Goal: Task Accomplishment & Management: Use online tool/utility

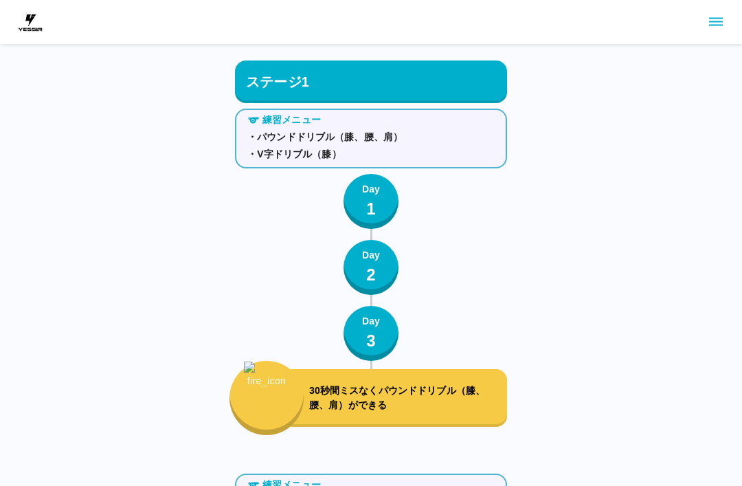
scroll to position [5954, 0]
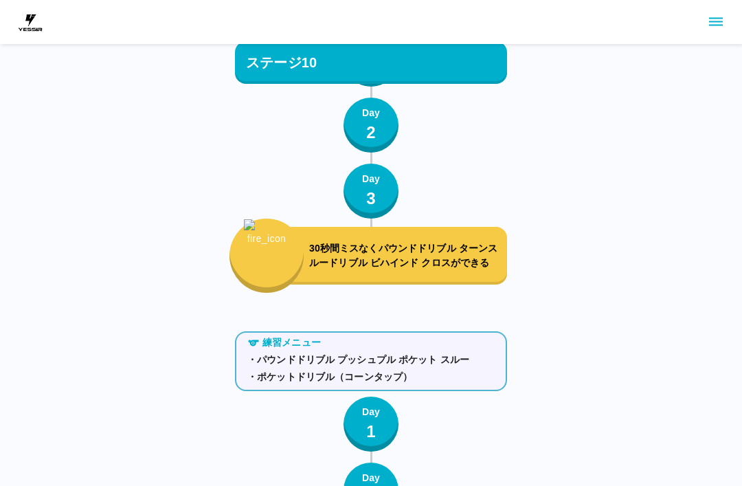
scroll to position [9519, 0]
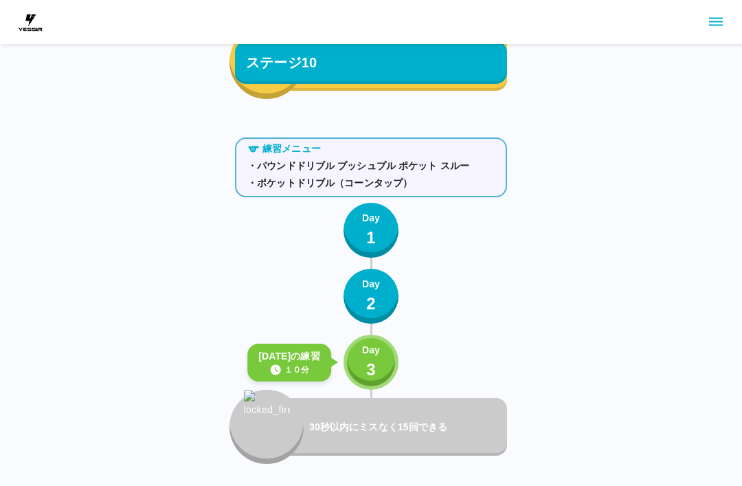
click at [381, 368] on button "Day 3" at bounding box center [370, 362] width 55 height 55
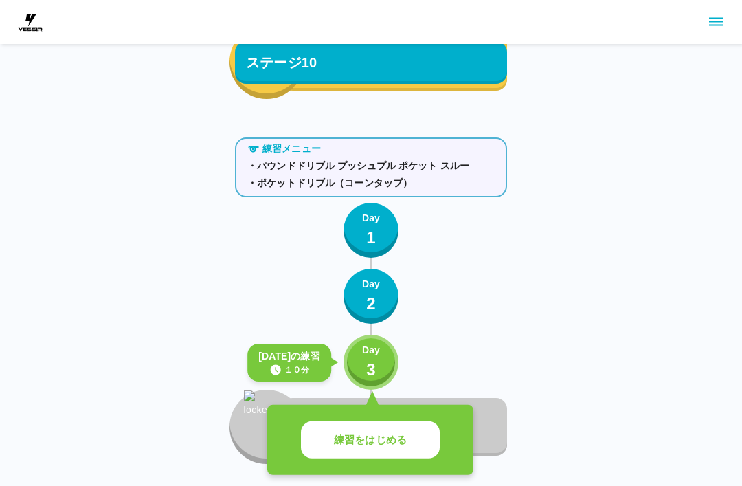
click at [395, 434] on p "練習をはじめる" at bounding box center [370, 440] width 73 height 16
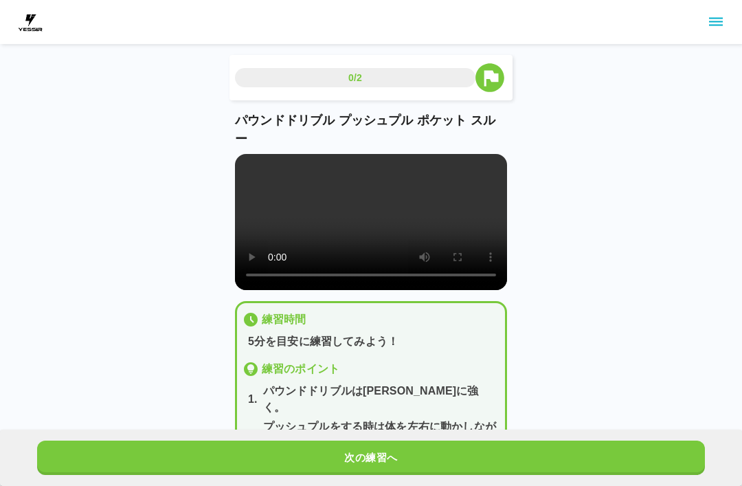
click at [401, 226] on video at bounding box center [371, 222] width 272 height 136
click at [400, 225] on video at bounding box center [371, 222] width 272 height 136
click at [252, 163] on video at bounding box center [371, 222] width 272 height 136
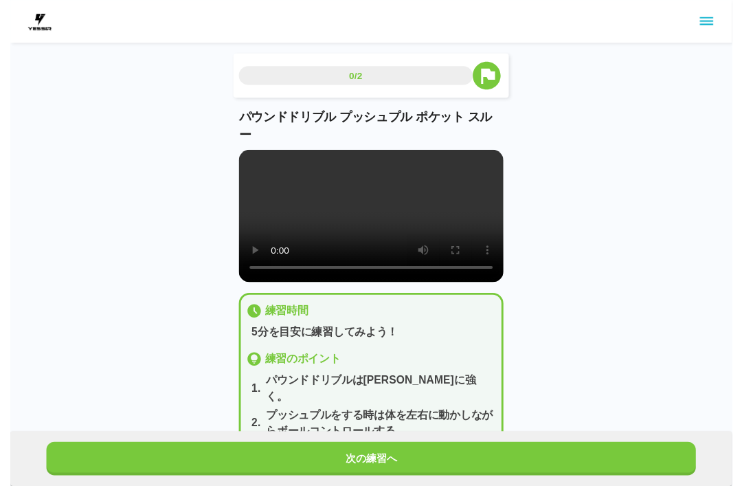
scroll to position [14, 0]
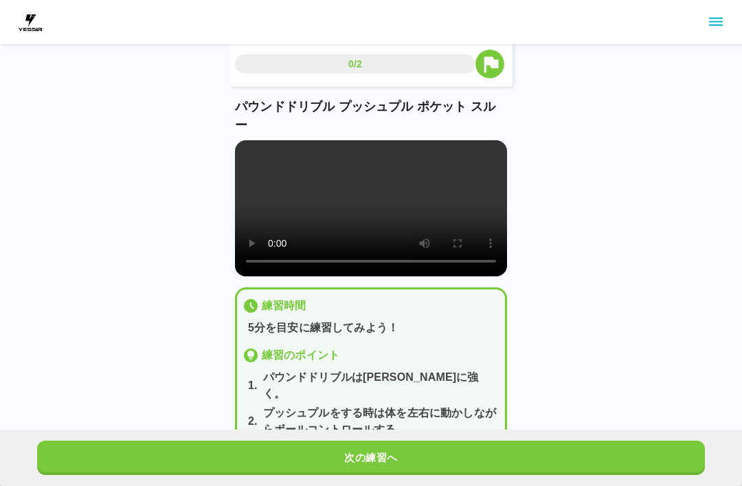
click at [627, 472] on button "次の練習へ" at bounding box center [371, 457] width 668 height 34
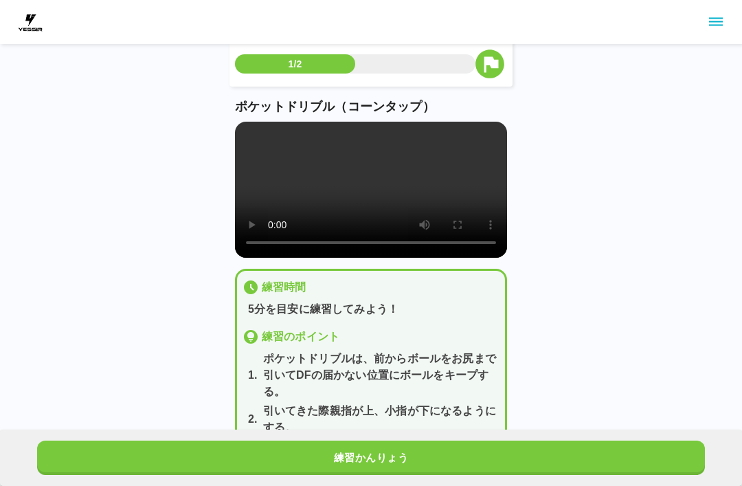
scroll to position [0, 0]
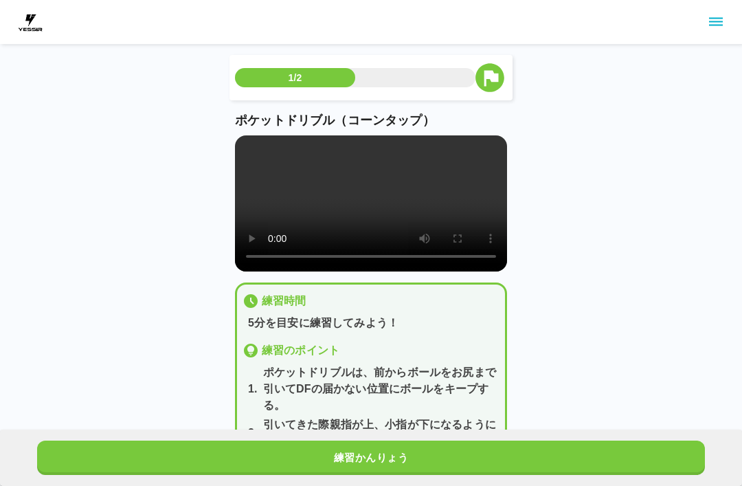
click at [653, 458] on button "練習かんりょう" at bounding box center [371, 457] width 668 height 34
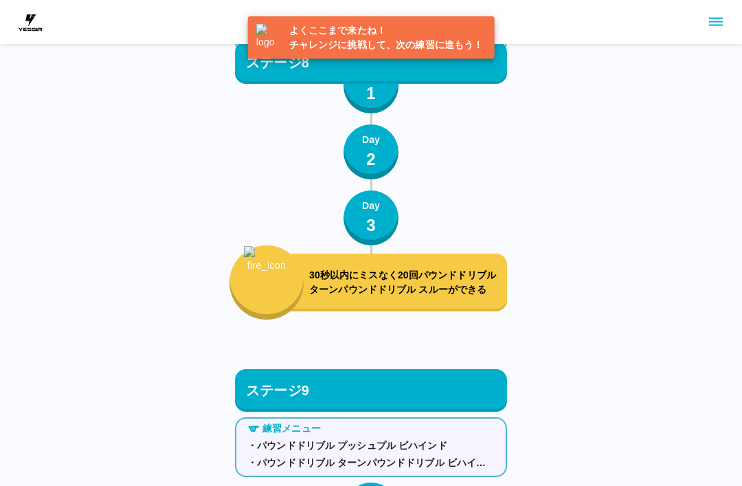
scroll to position [9593, 0]
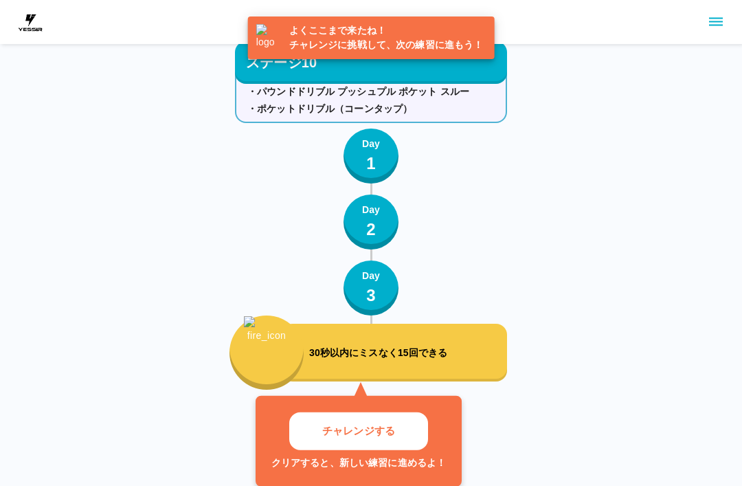
click at [405, 426] on button "チャレンジする" at bounding box center [358, 431] width 139 height 38
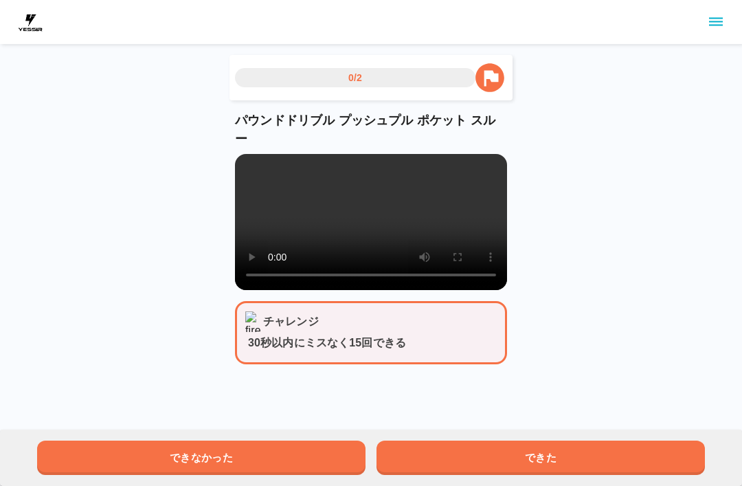
click at [646, 473] on button "できた" at bounding box center [540, 457] width 328 height 34
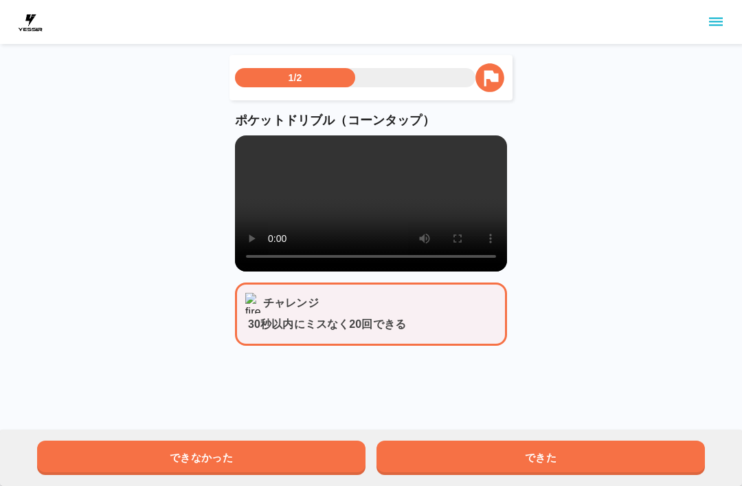
click at [646, 472] on button "できた" at bounding box center [540, 457] width 328 height 34
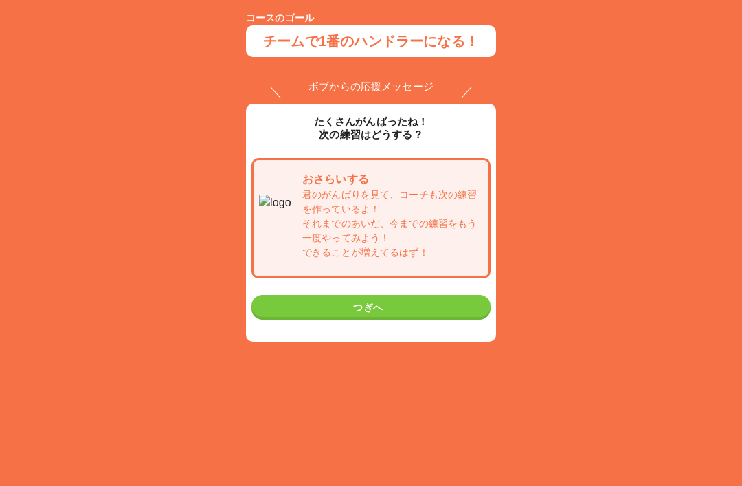
click at [467, 311] on button "つぎへ" at bounding box center [370, 307] width 239 height 25
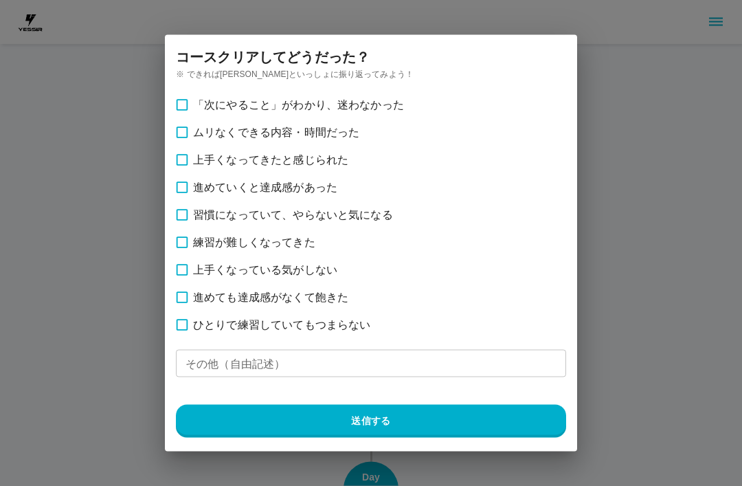
scroll to position [9603, 0]
click at [280, 251] on label "練習が難しくなってきた" at bounding box center [372, 242] width 409 height 27
click at [256, 102] on span "「次にやること」がわかり、迷わなかった" at bounding box center [298, 105] width 211 height 16
click at [241, 124] on span "ムリなくできる内容・時間だった" at bounding box center [276, 132] width 166 height 16
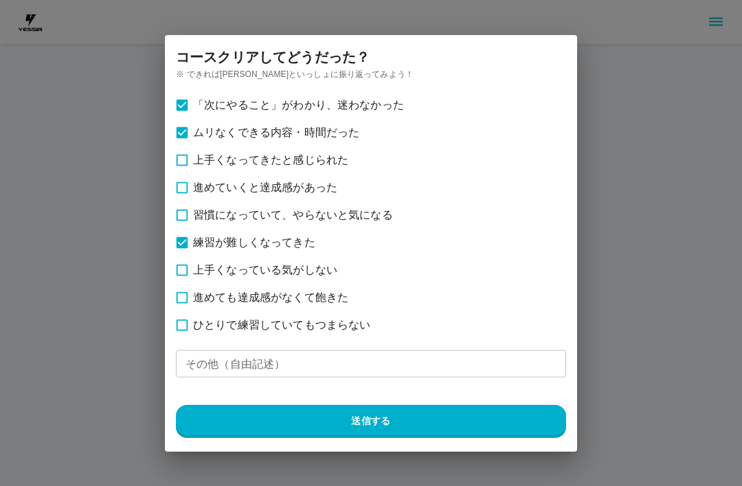
click at [326, 159] on span "上手くなってきたと感じられた" at bounding box center [270, 160] width 155 height 16
click at [323, 185] on span "進めていくと達成感があった" at bounding box center [265, 187] width 144 height 16
click at [467, 430] on button "送信する" at bounding box center [371, 421] width 390 height 33
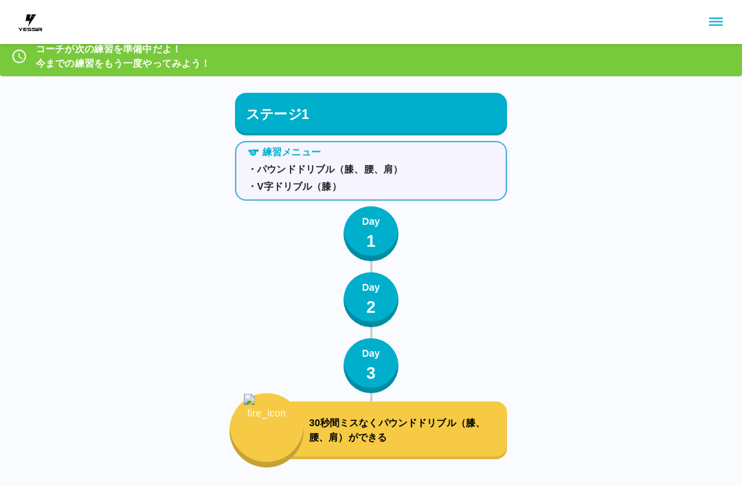
scroll to position [0, 0]
